Goal: Find specific page/section: Find specific page/section

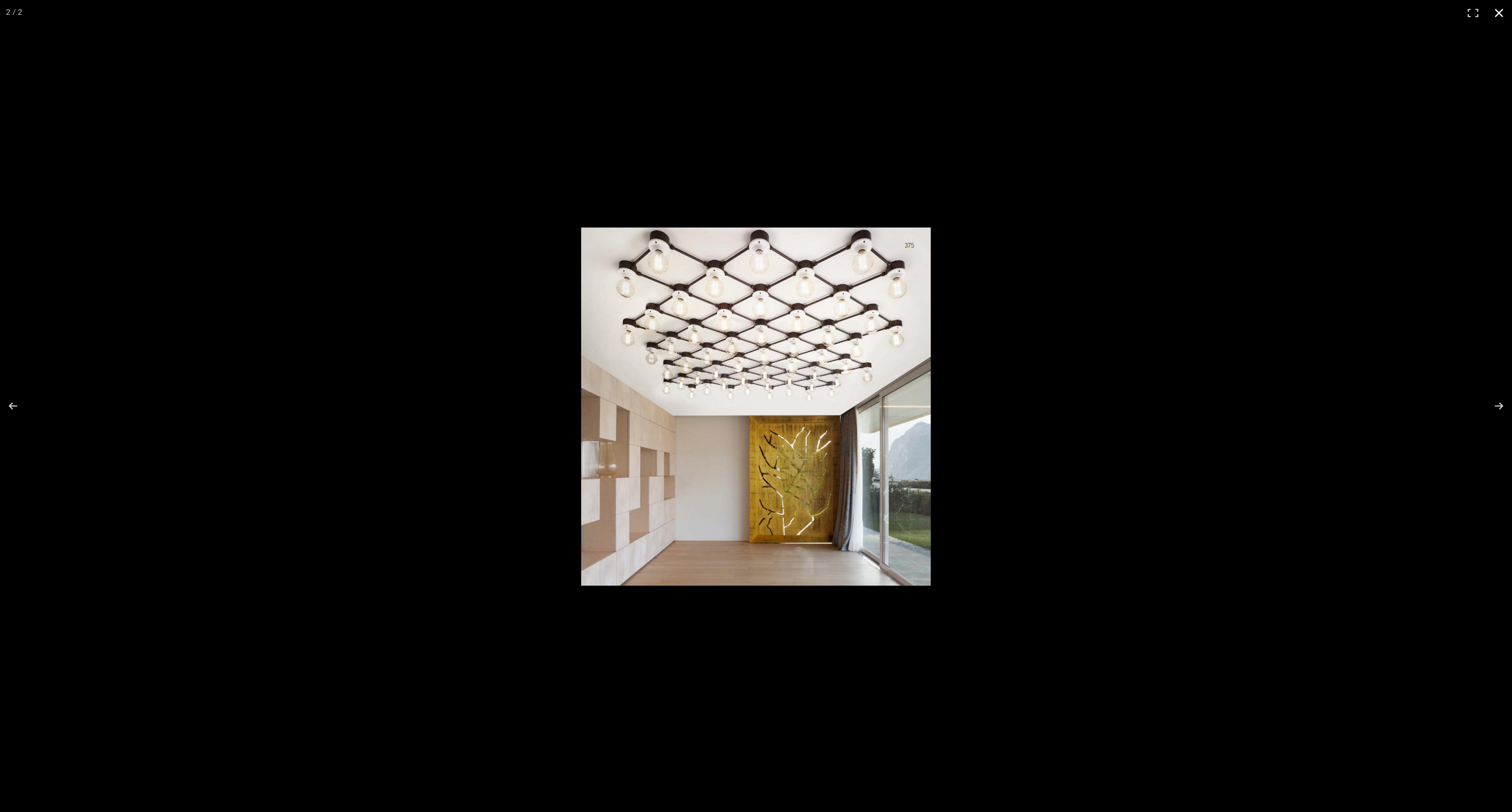
click at [1497, 17] on button at bounding box center [1499, 13] width 26 height 26
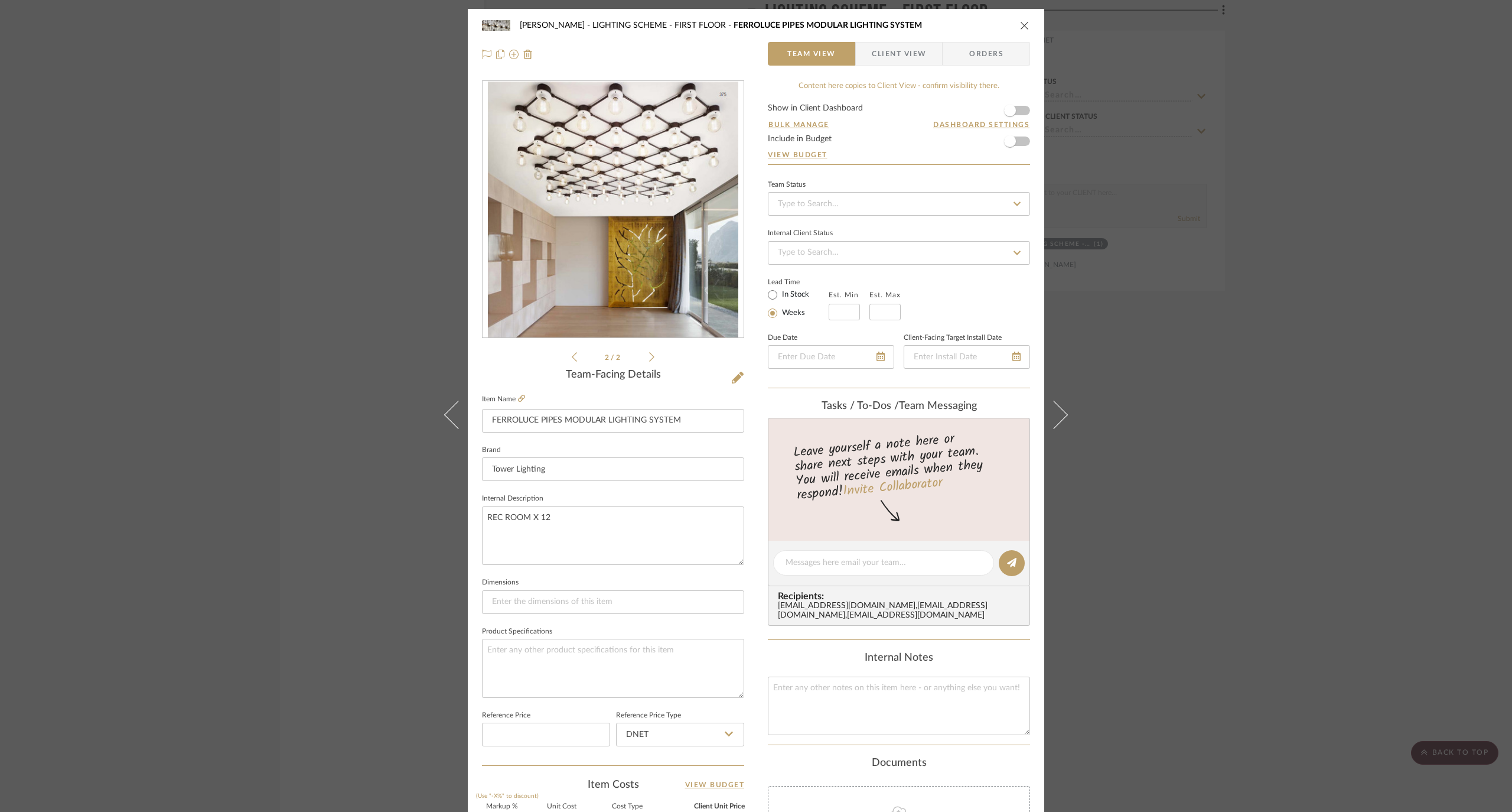
click at [1014, 19] on div "[PERSON_NAME] LIGHTING SCHEME - FIRST FLOOR FERROLUCE PIPES MODULAR LIGHTING SY…" at bounding box center [756, 26] width 548 height 24
click at [1020, 21] on icon "close" at bounding box center [1024, 25] width 9 height 9
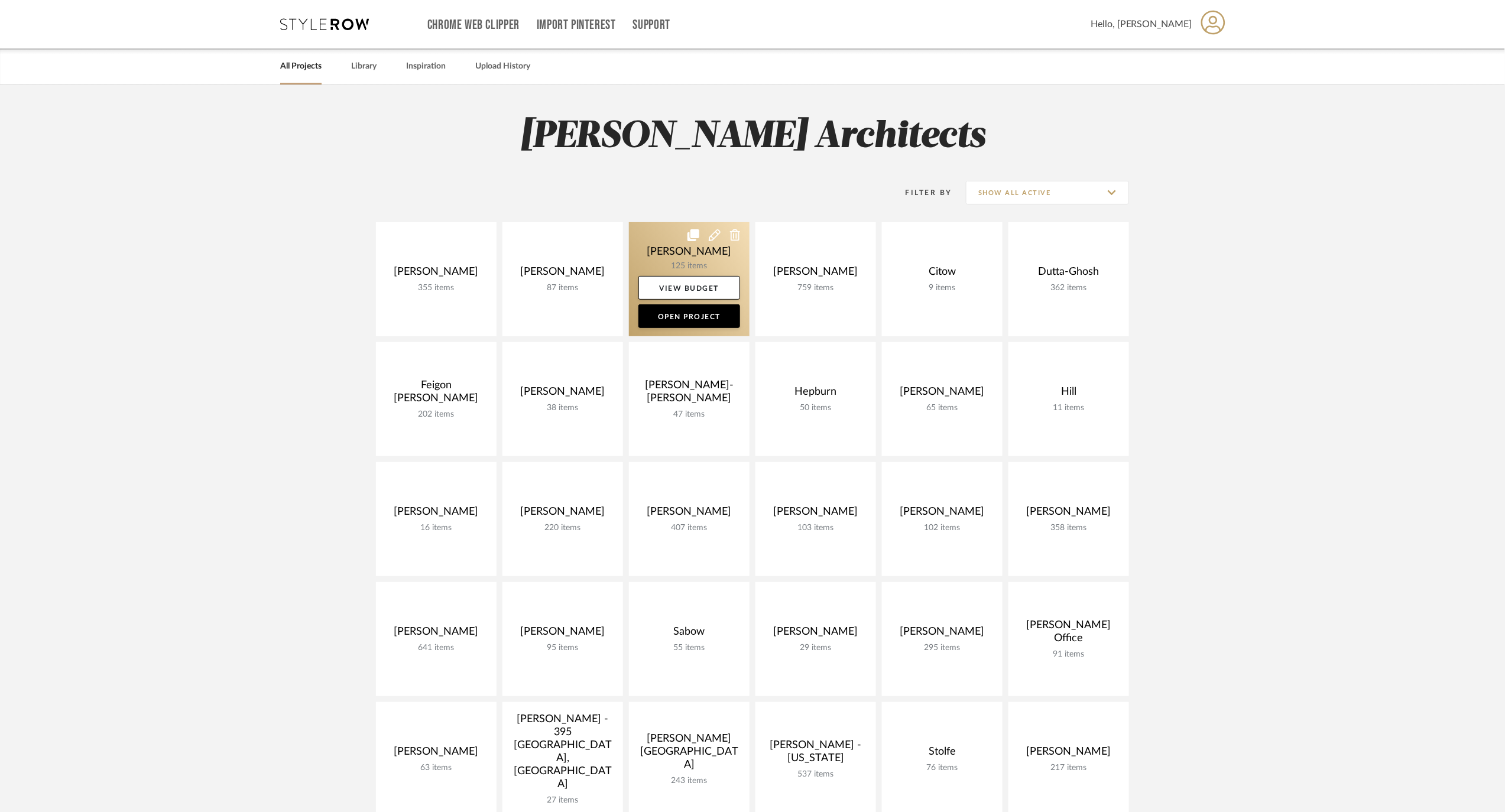
click at [691, 256] on link at bounding box center [689, 279] width 120 height 114
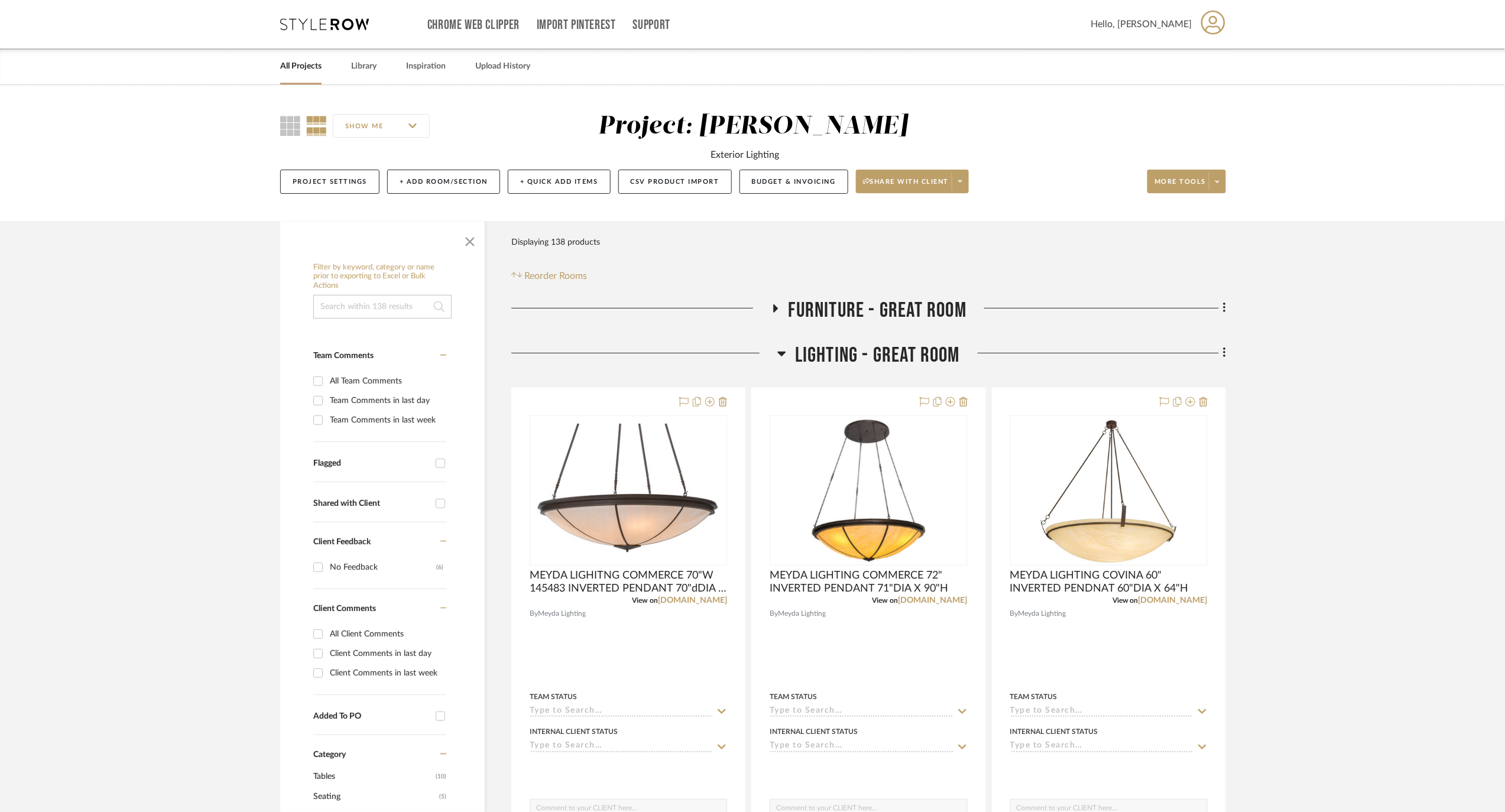
click at [779, 355] on icon at bounding box center [781, 353] width 9 height 14
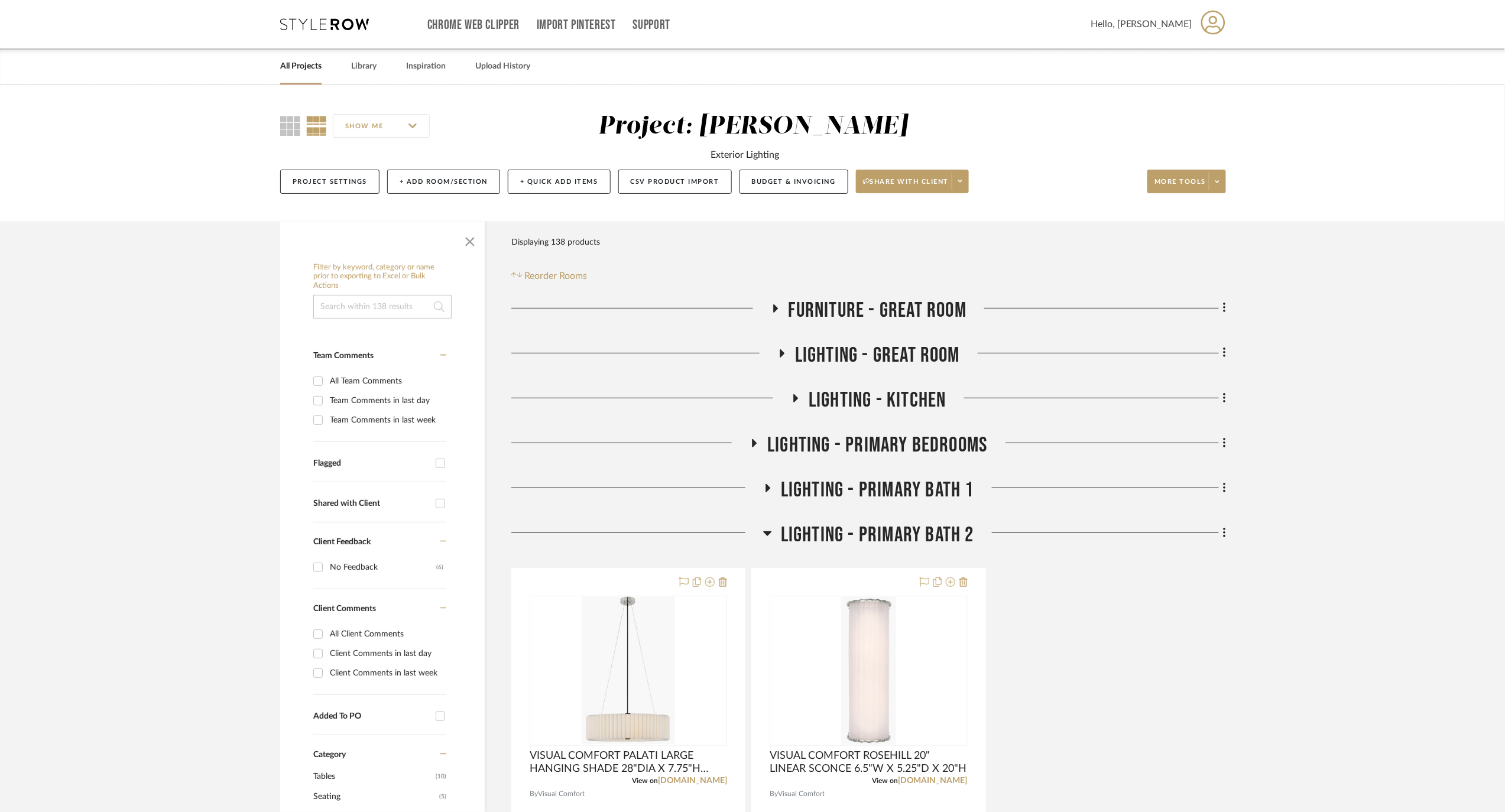
click at [795, 400] on icon at bounding box center [797, 398] width 5 height 8
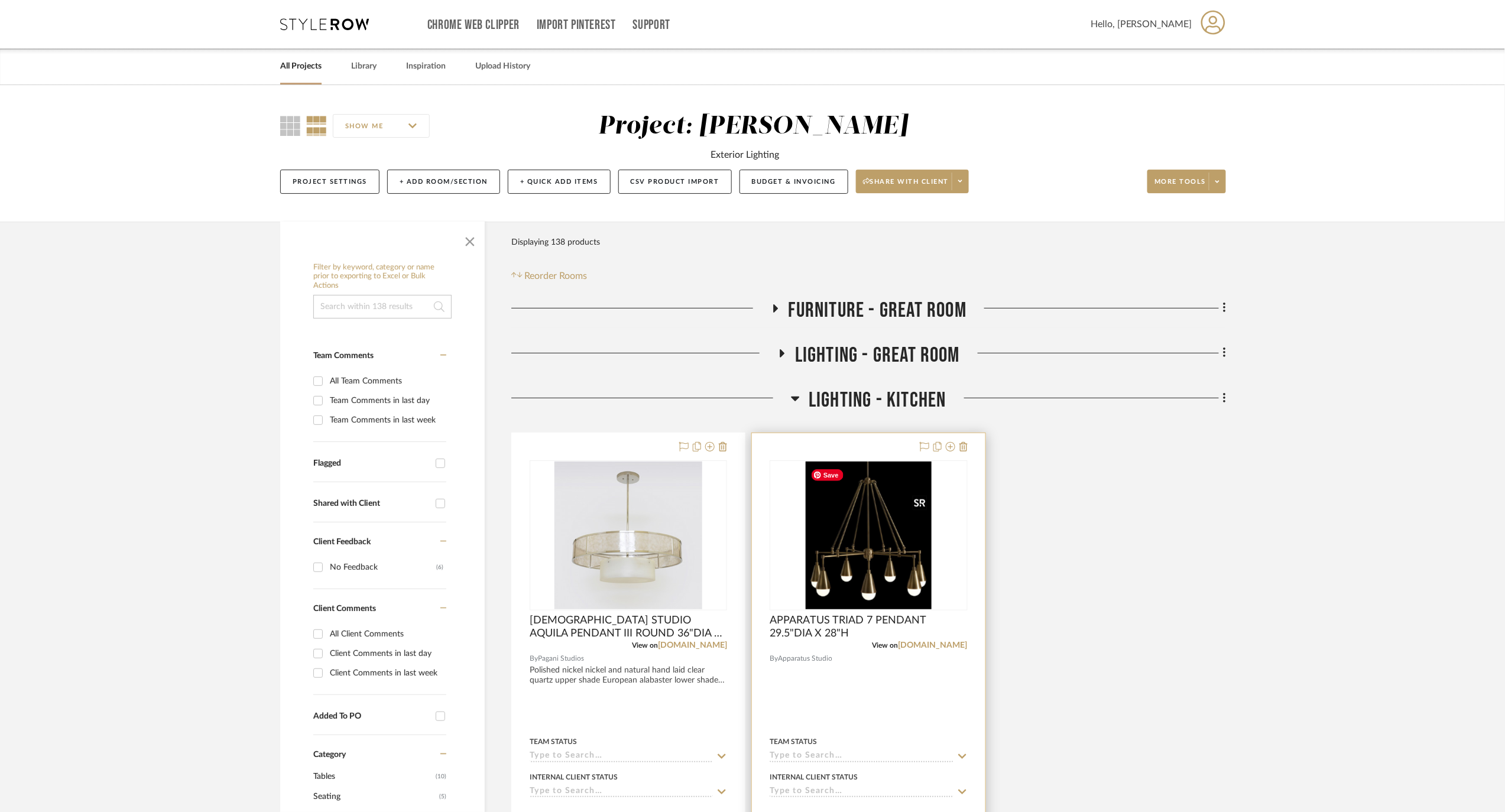
scroll to position [236, 0]
